Goal: Check status: Check status

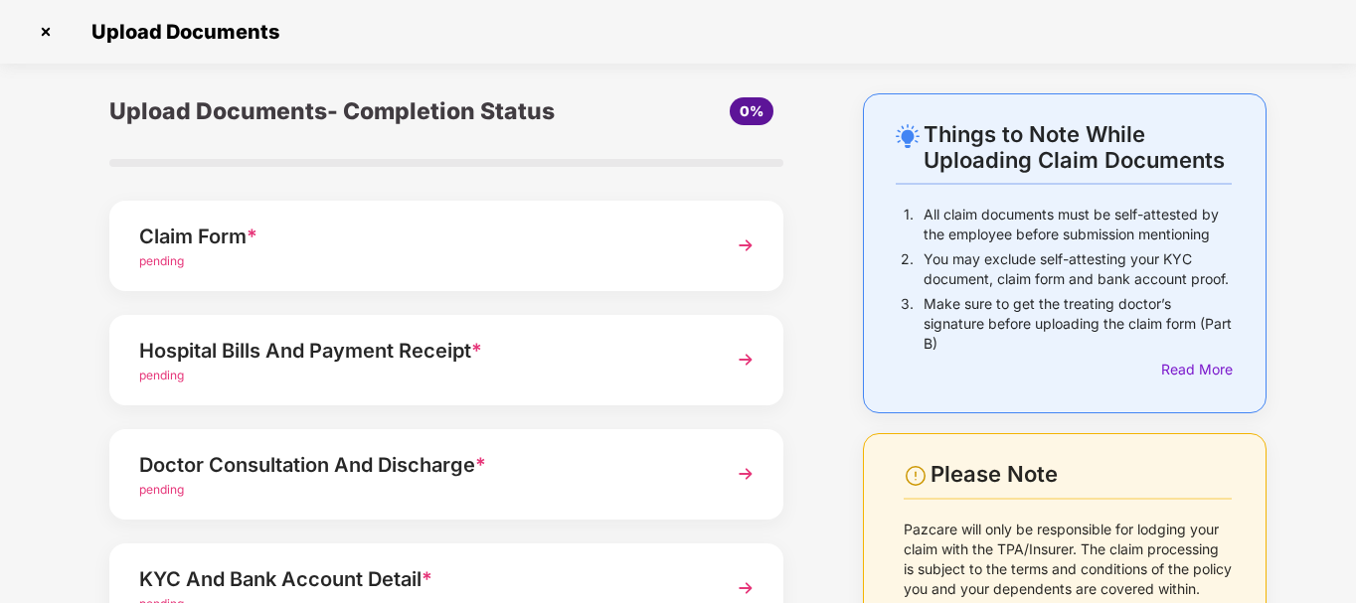
click at [51, 35] on img at bounding box center [46, 32] width 32 height 32
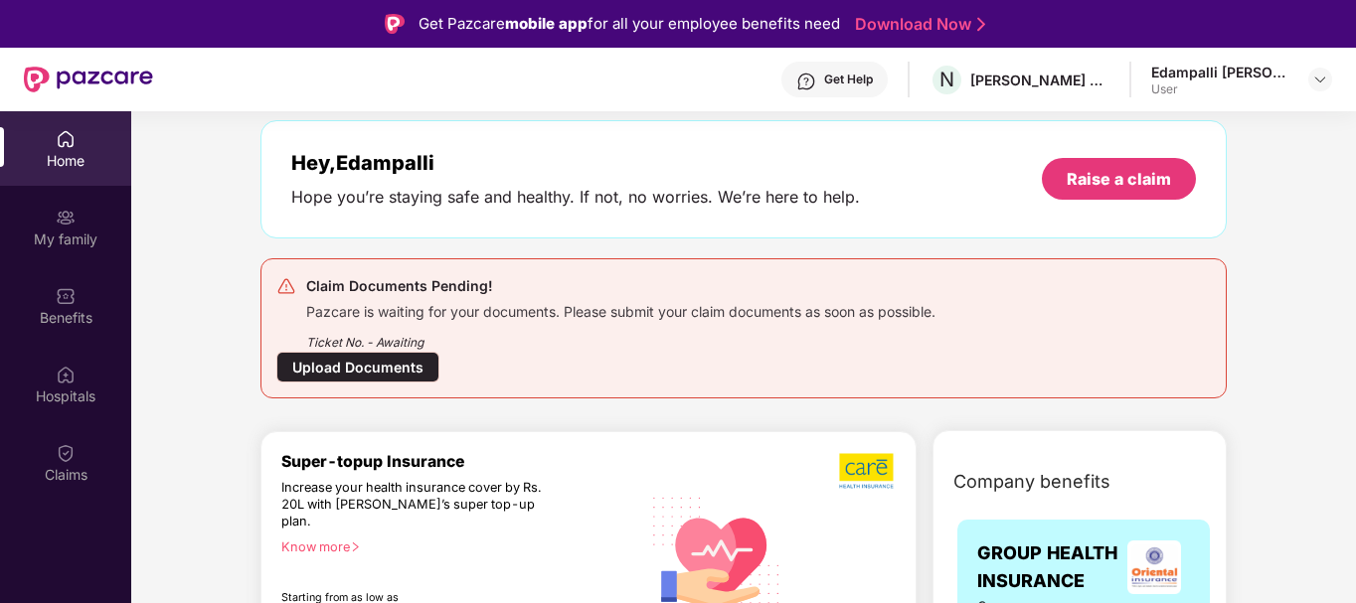
scroll to position [199, 0]
